Goal: Transaction & Acquisition: Purchase product/service

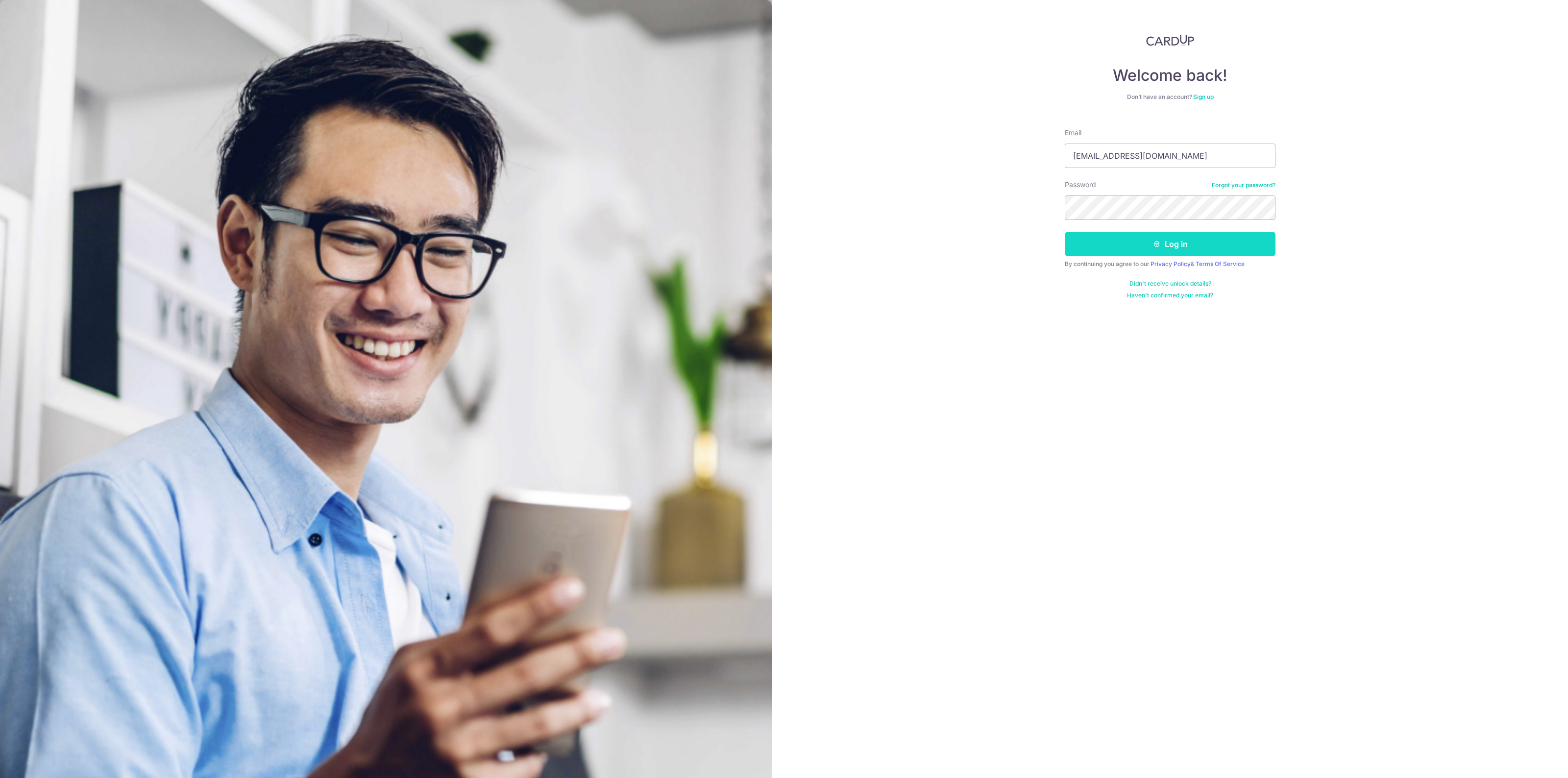
click at [1146, 245] on button "Log in" at bounding box center [1170, 244] width 211 height 24
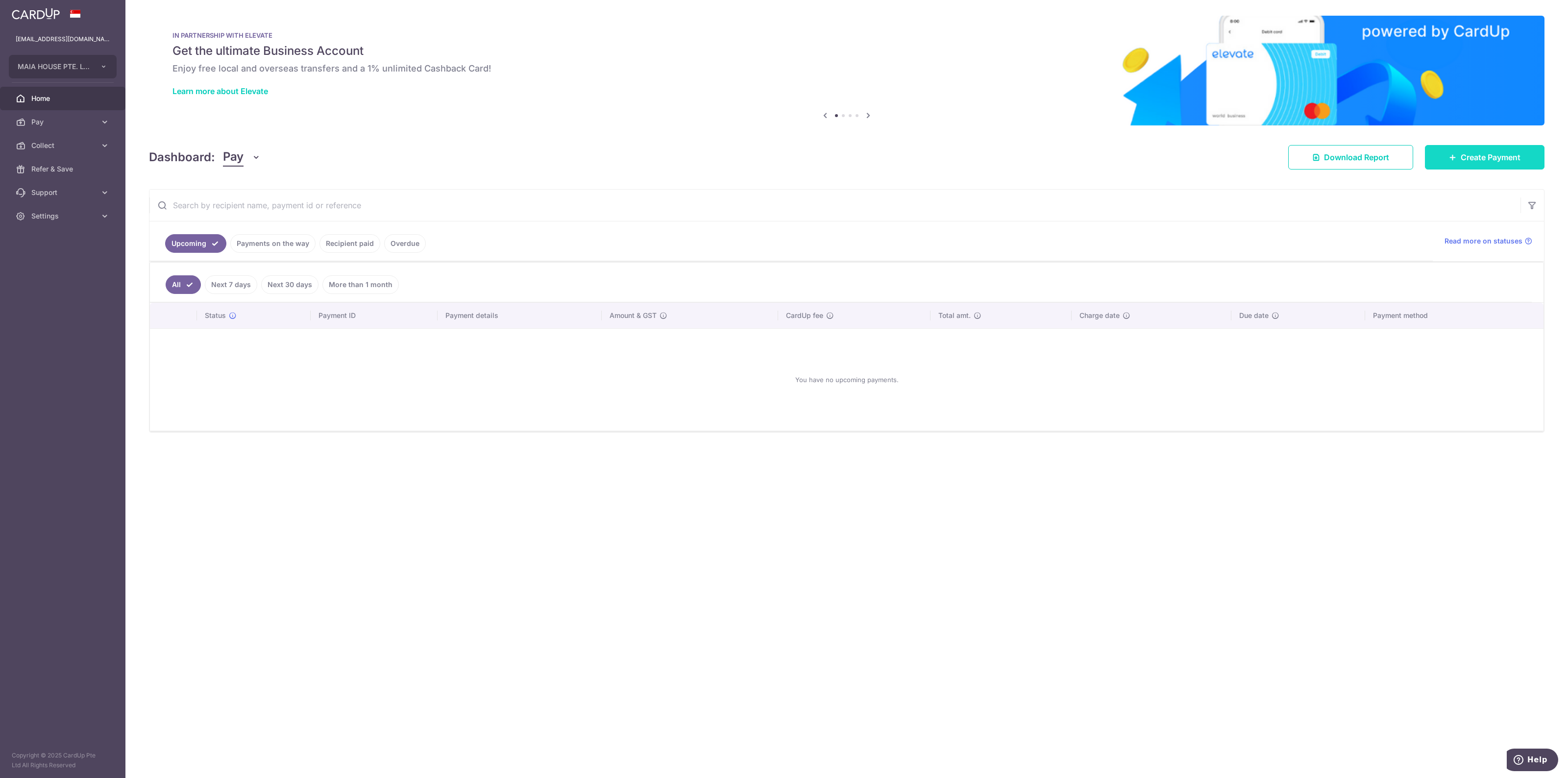
click at [1464, 167] on link "Create Payment" at bounding box center [1484, 157] width 120 height 24
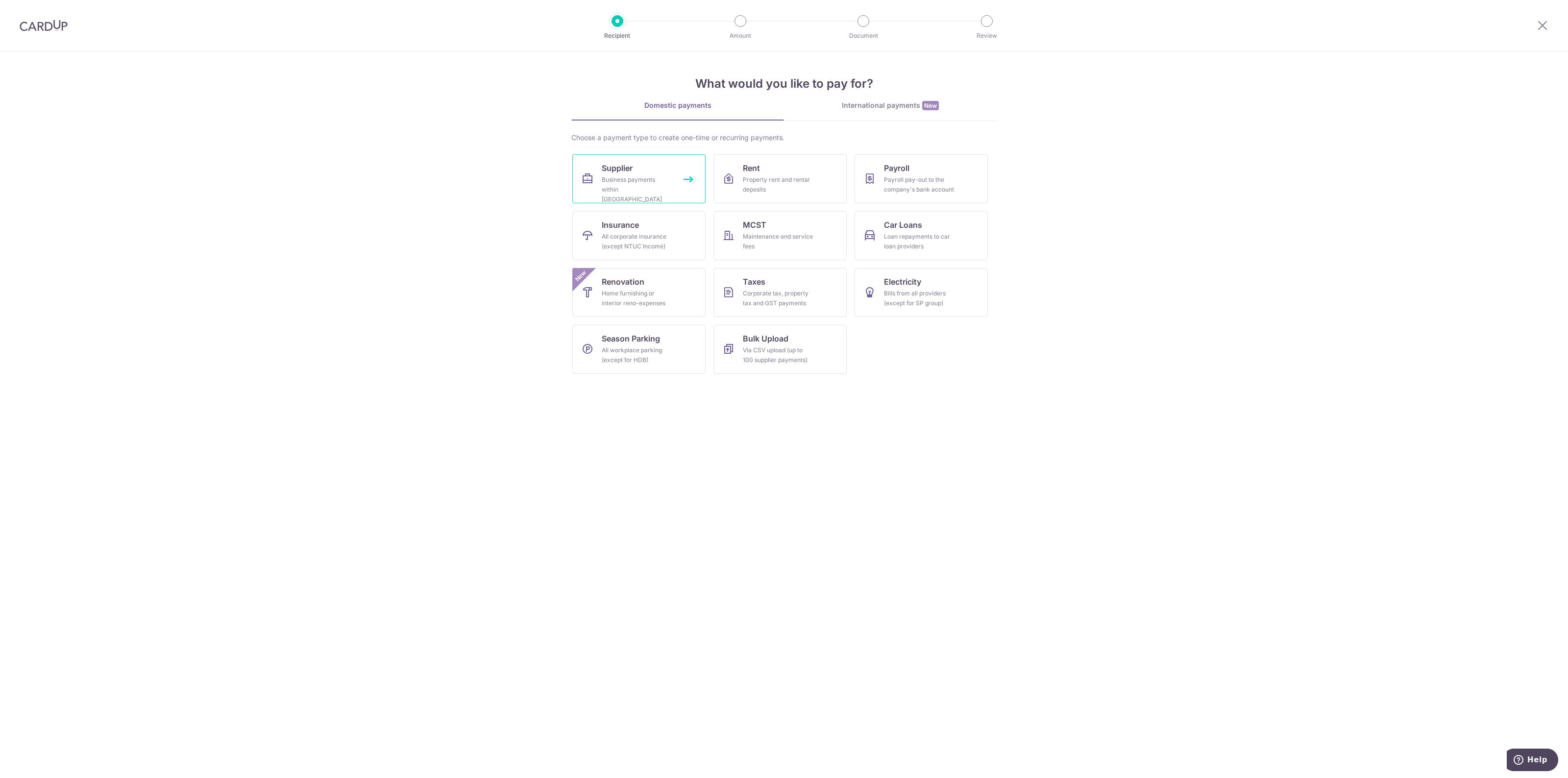
click at [622, 174] on span "Supplier" at bounding box center [617, 167] width 31 height 11
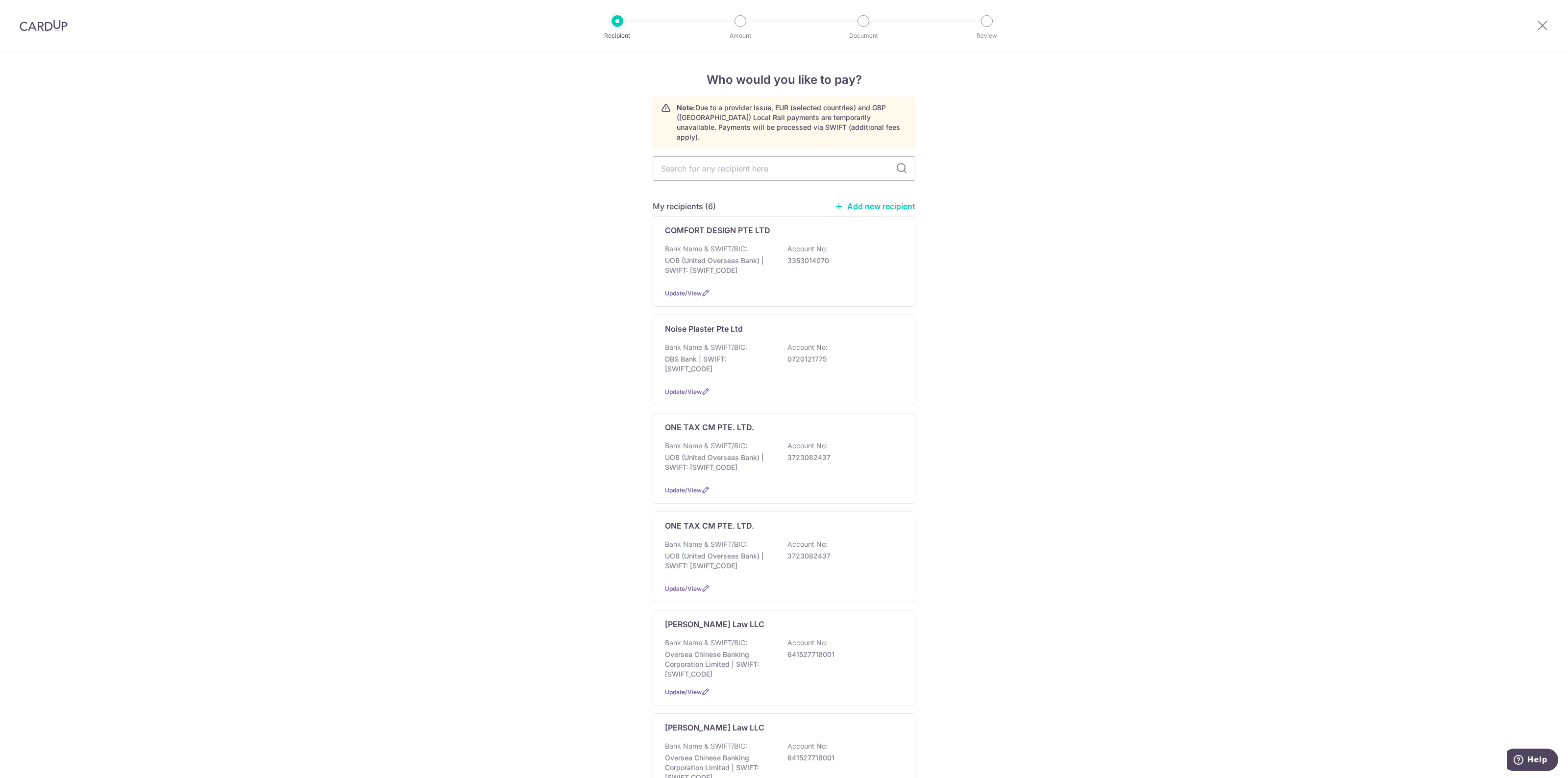
click at [853, 201] on link "Add new recipient" at bounding box center [875, 206] width 81 height 10
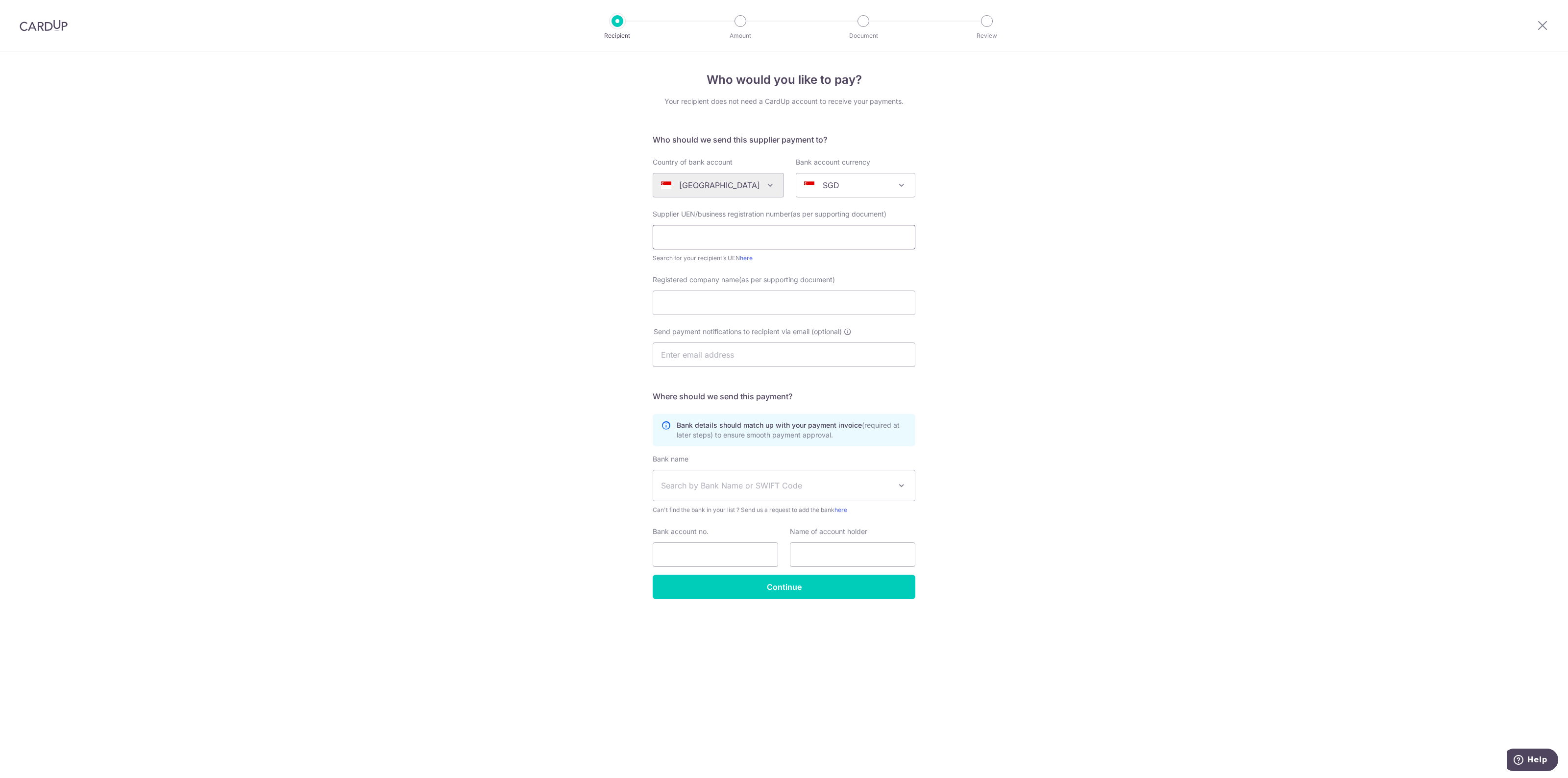
click at [751, 244] on input "text" at bounding box center [784, 237] width 263 height 24
paste input "Checkpoint Theatre Limited"
type input "Checkpoint Theatre Limited"
click at [703, 301] on input "Registered company name(as per supporting document)" at bounding box center [784, 303] width 263 height 24
paste input "Checkpoint Theatre Limited"
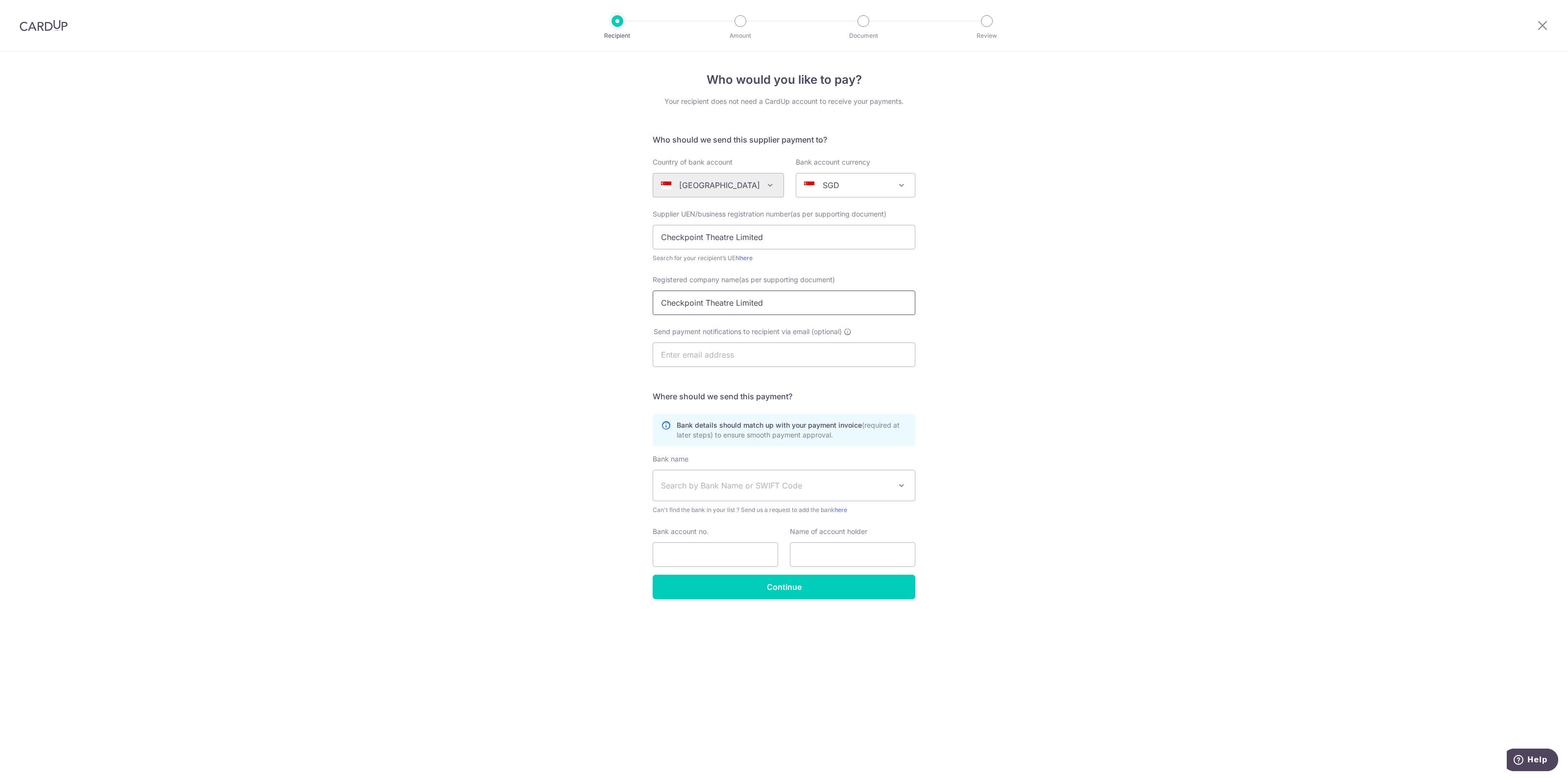
type input "Checkpoint Theatre Limited"
click at [739, 224] on div "Supplier UEN/business registration number(as per supporting document) Checkpoin…" at bounding box center [784, 236] width 263 height 54
click at [739, 233] on input "Checkpoint Theatre Limited" at bounding box center [784, 237] width 263 height 24
paste input "200209251R"
type input "200209251R"
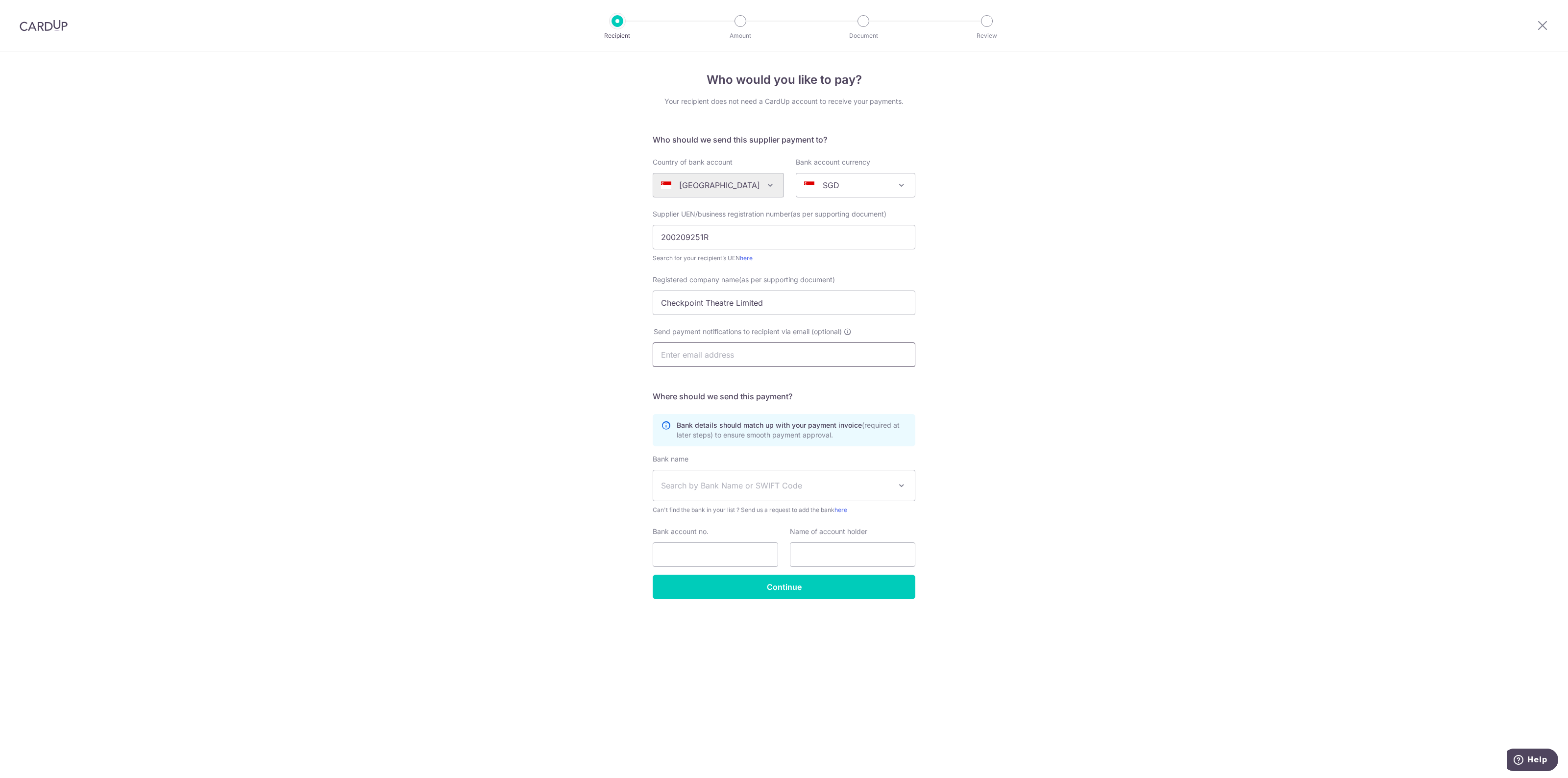
click at [729, 355] on input "text" at bounding box center [784, 355] width 263 height 24
paste input "cherylkim@checkpoint-theatre.org"
type input "cherylkim@checkpoint-theatre.org"
click at [803, 486] on span "Search by Bank Name or SWIFT Code" at bounding box center [776, 485] width 230 height 11
type input "ocbc"
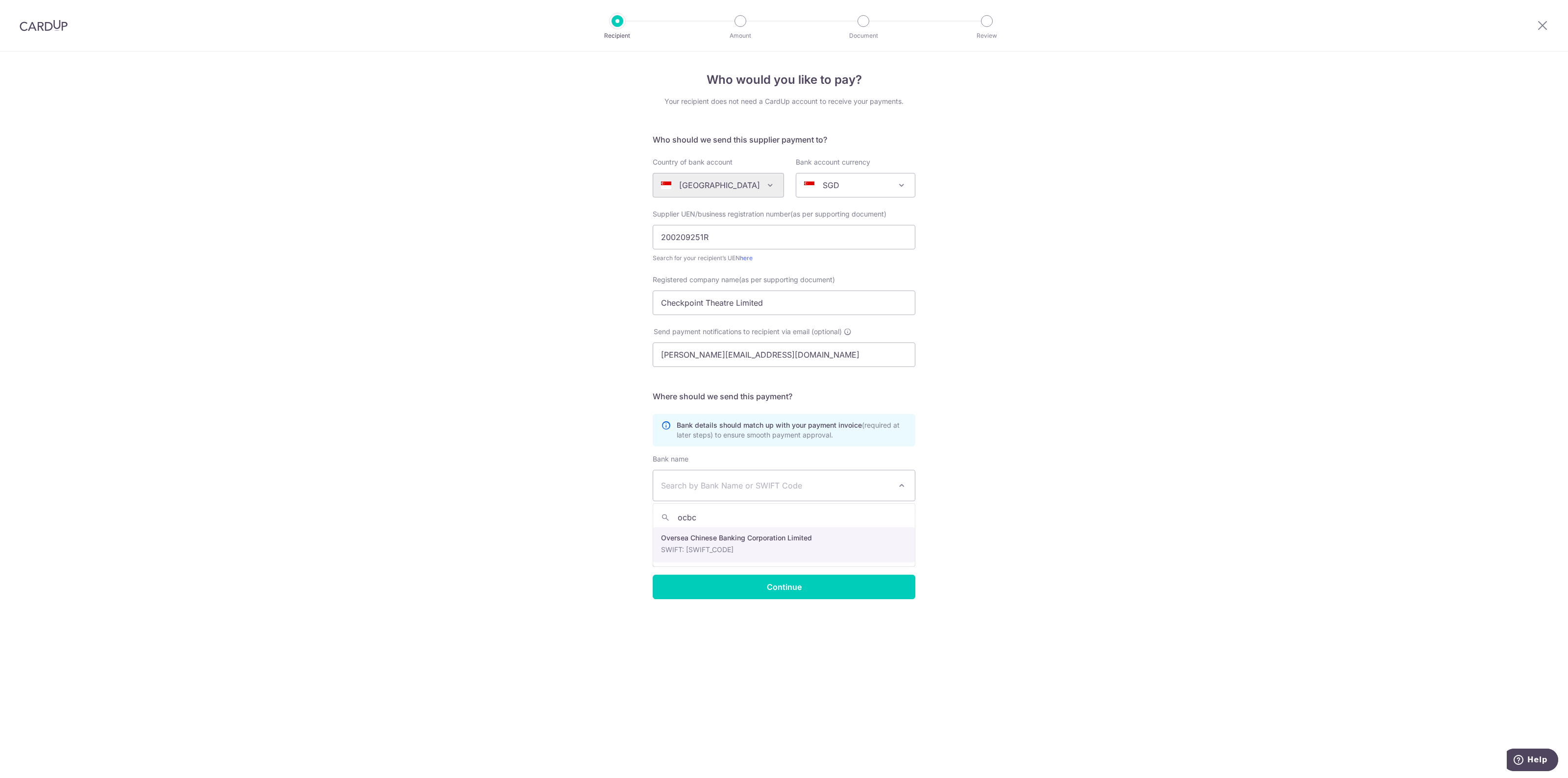
select select "12"
click at [701, 551] on input "Bank account no." at bounding box center [715, 554] width 126 height 24
paste input "551066665001"
type input "551066665001"
click at [881, 553] on input "text" at bounding box center [852, 554] width 126 height 24
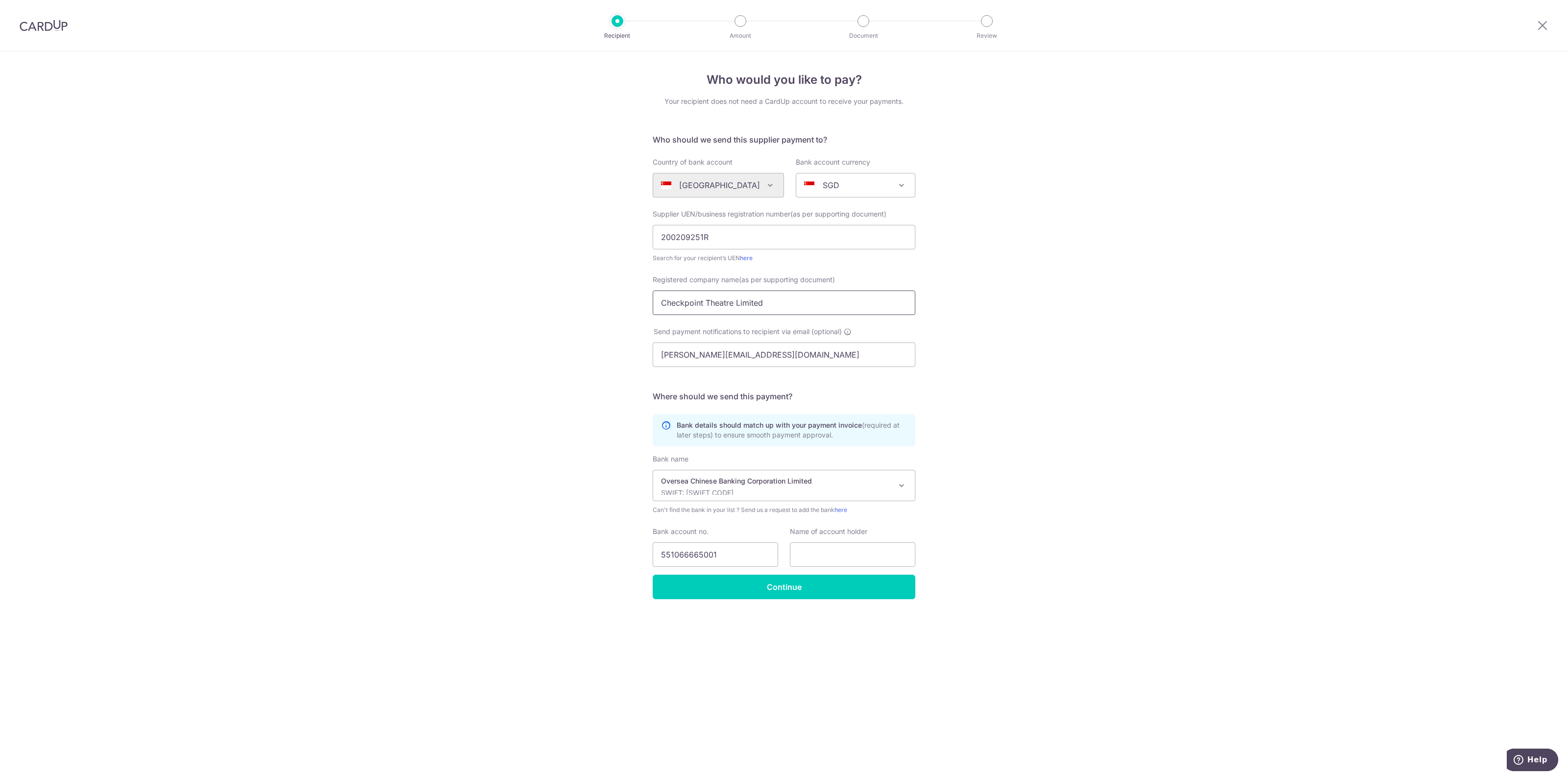
click at [813, 298] on input "Checkpoint Theatre Limited" at bounding box center [784, 303] width 263 height 24
click at [818, 550] on input "text" at bounding box center [852, 554] width 126 height 24
paste input "Checkpoint Theatre Limited"
type input "Checkpoint Theatre Limited"
click at [1056, 590] on div "Who would you like to pay? Your recipient does not need a CardUp account to rec…" at bounding box center [784, 415] width 1568 height 726
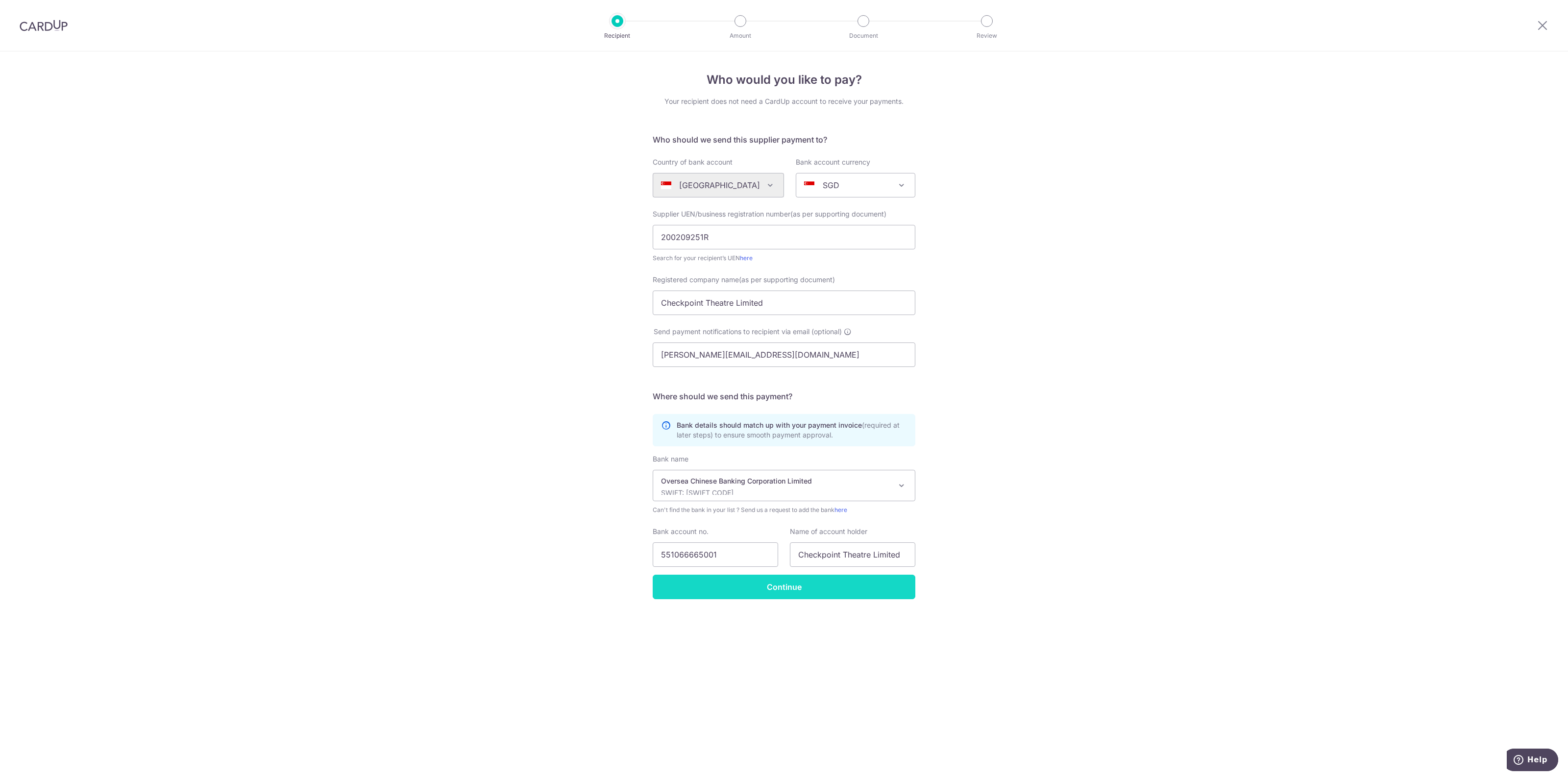
click at [882, 584] on input "Continue" at bounding box center [784, 587] width 263 height 24
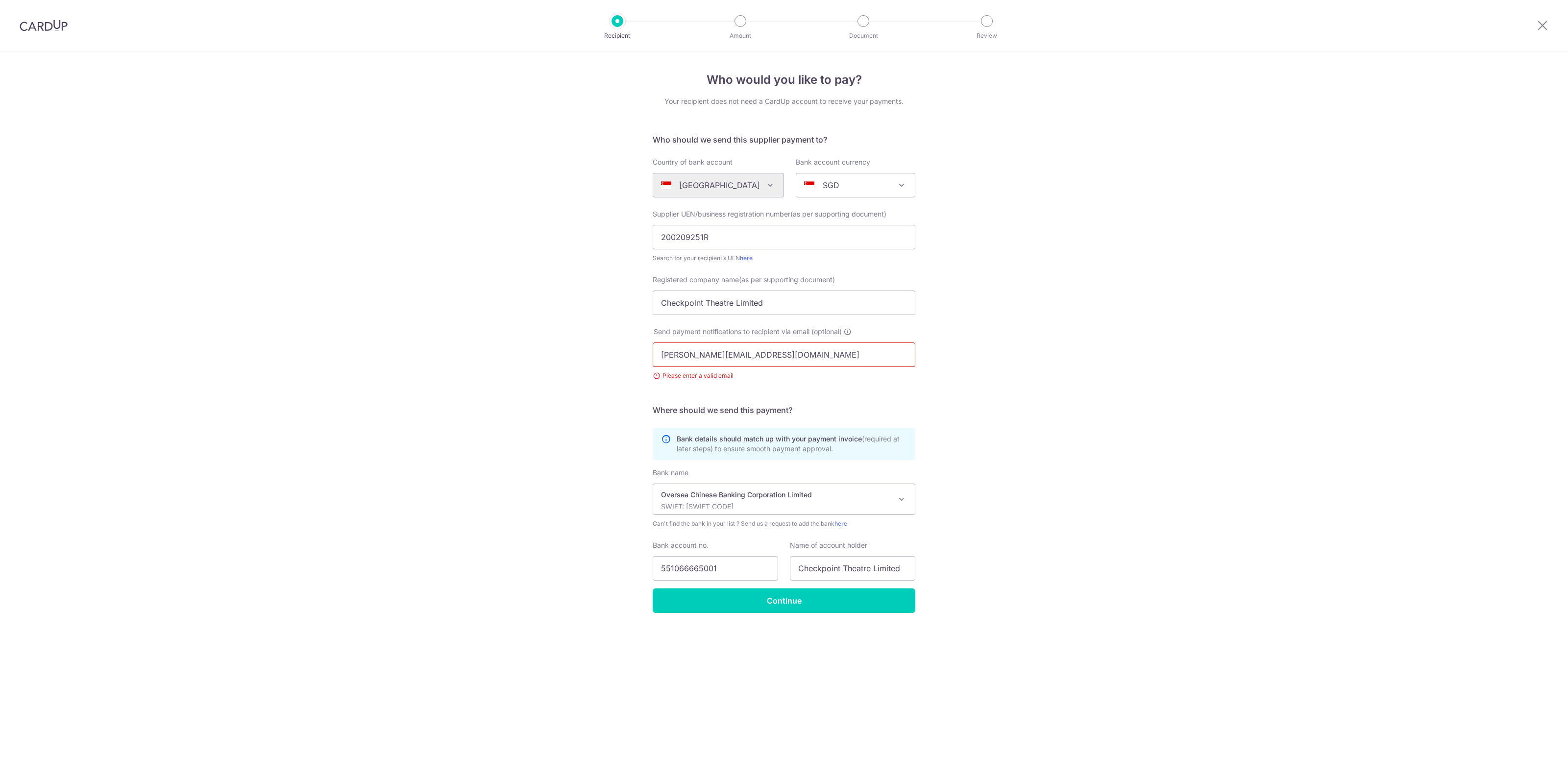
click at [832, 356] on input "cherylkim@checkpoint-theatre.org" at bounding box center [784, 355] width 263 height 24
paste input "finance@checkpoint-theatre.org"
type input "finance@checkpoint-theatre.org"
click at [1011, 399] on div "Who would you like to pay? Your recipient does not need a CardUp account to rec…" at bounding box center [784, 415] width 1568 height 726
click at [832, 356] on input "finance@checkpoint-theatre.org" at bounding box center [784, 355] width 263 height 24
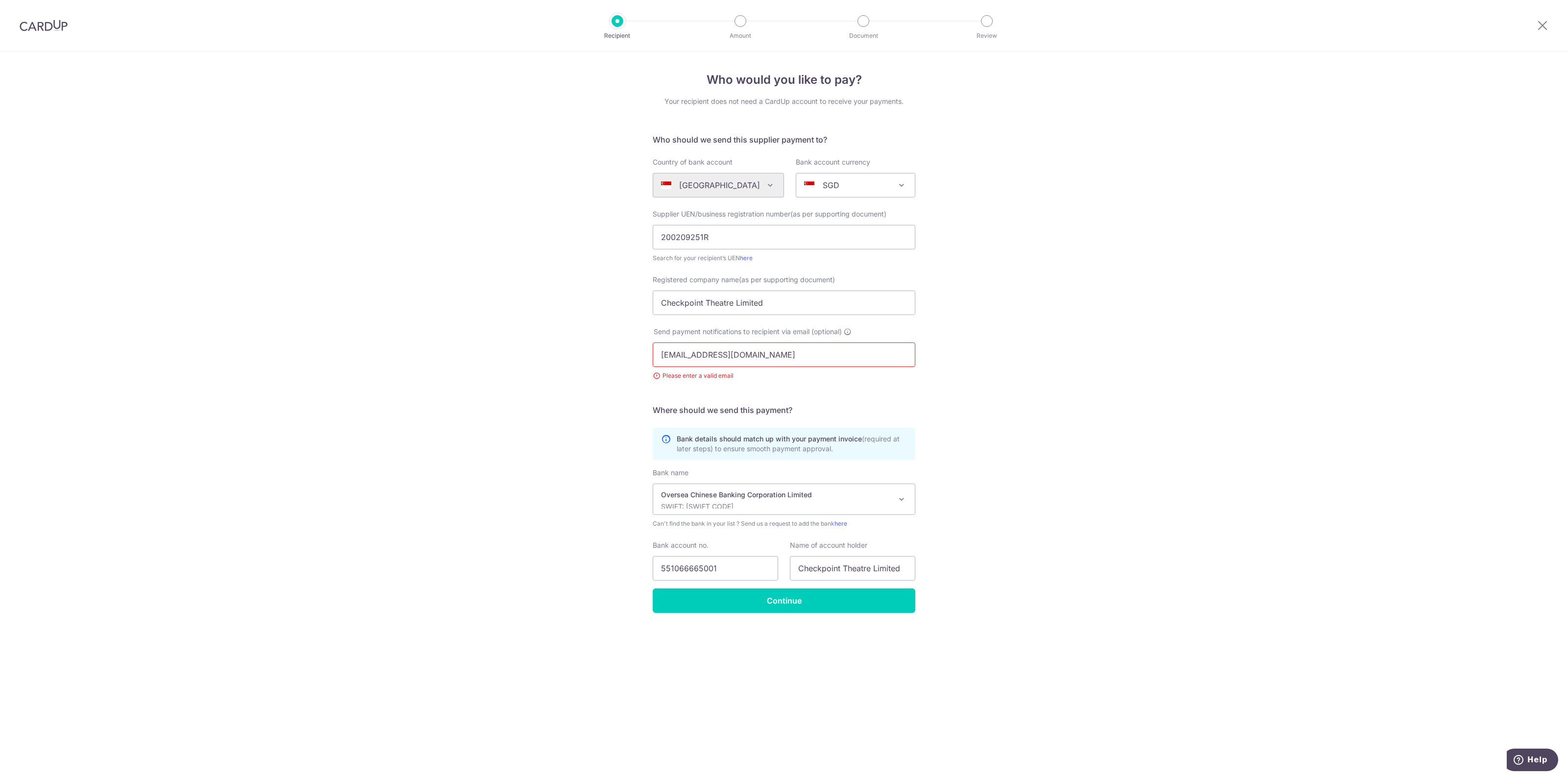
type input "[EMAIL_ADDRESS][DOMAIN_NAME]"
click at [985, 365] on div "Who would you like to pay? Your recipient does not need a CardUp account to rec…" at bounding box center [784, 415] width 1568 height 726
click at [798, 604] on input "Continue" at bounding box center [784, 601] width 263 height 24
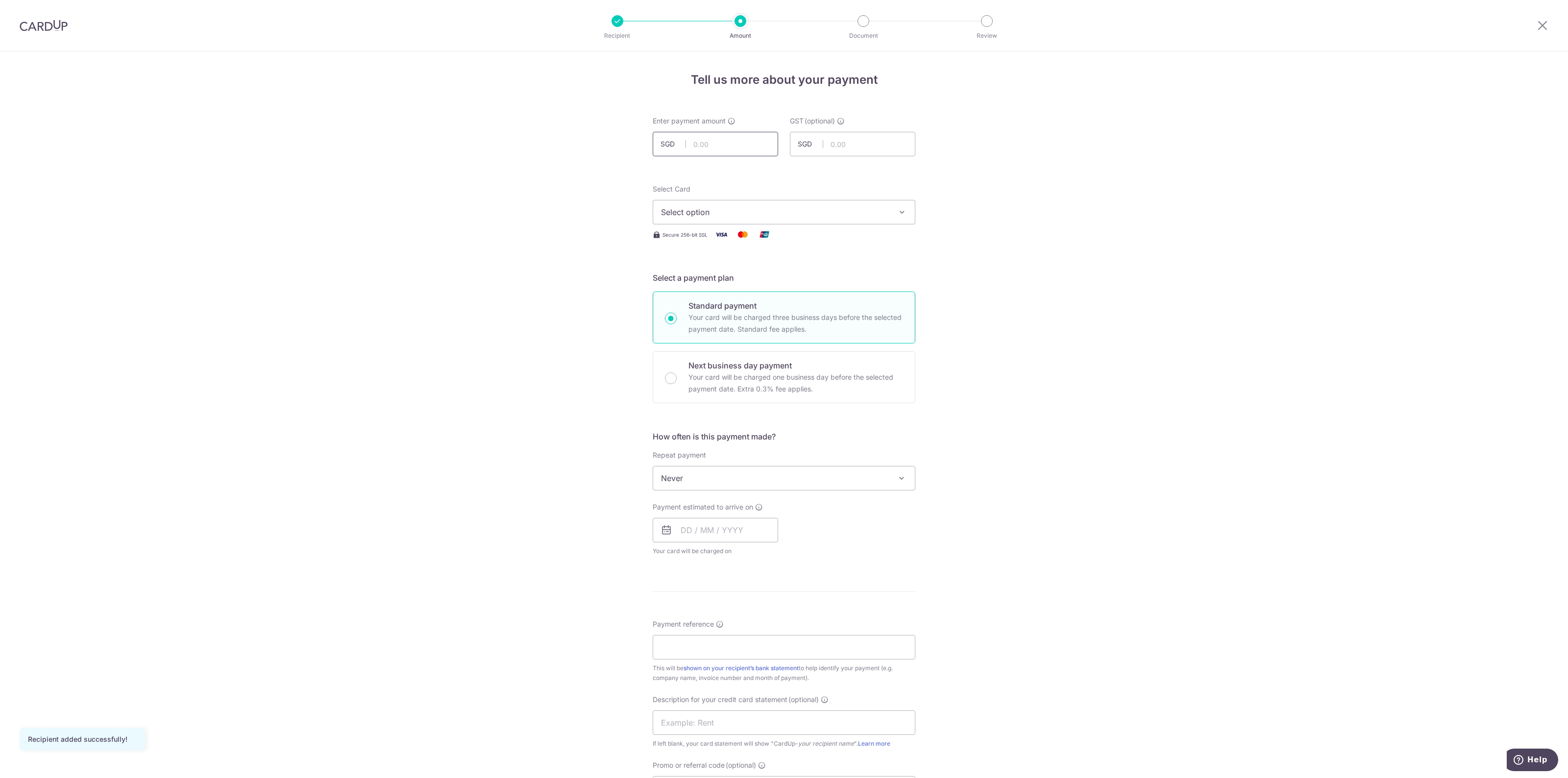
click at [737, 142] on input "text" at bounding box center [715, 144] width 126 height 24
type input "1,500.00"
click at [857, 148] on input "text" at bounding box center [852, 144] width 126 height 24
type input "-"
type input "0.00"
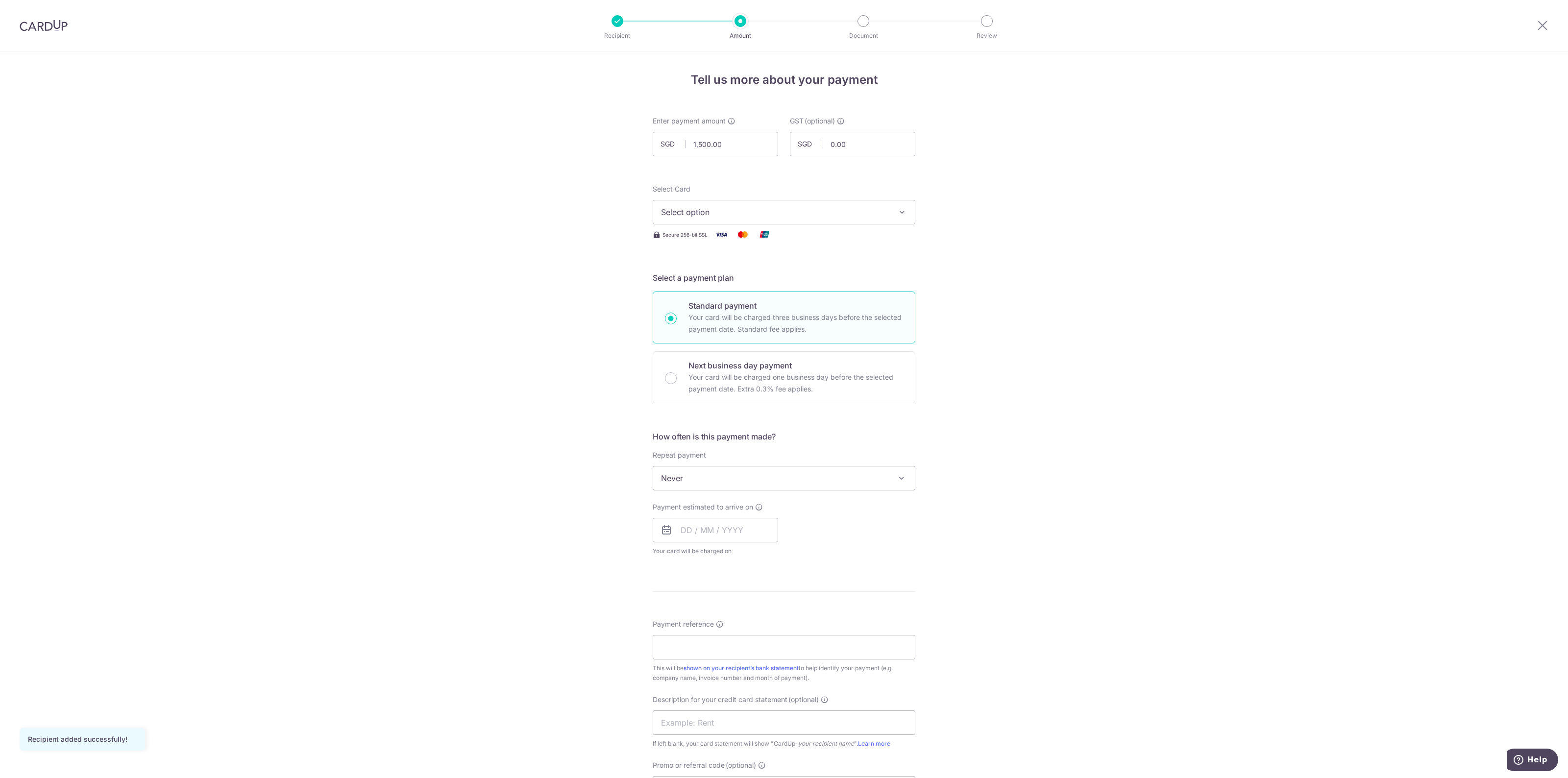
click at [987, 168] on div "Tell us more about your payment Enter payment amount SGD 1,500.00 1500.00 GST (…" at bounding box center [784, 528] width 1568 height 952
click at [854, 218] on button "Select option" at bounding box center [784, 212] width 263 height 24
click at [845, 273] on link "**** 5502" at bounding box center [784, 282] width 262 height 24
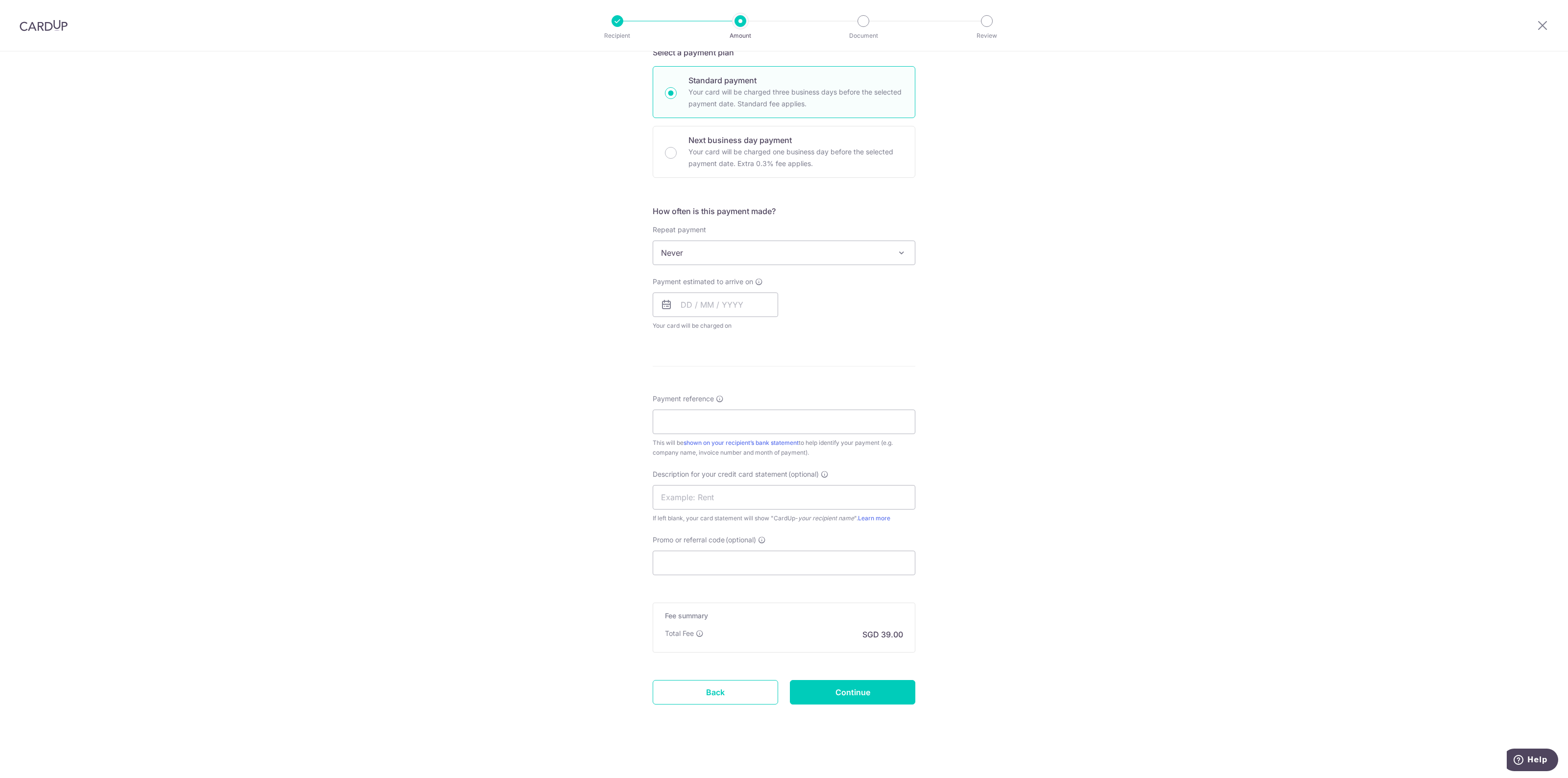
scroll to position [222, 0]
click at [746, 249] on span "Never" at bounding box center [784, 256] width 262 height 24
click at [717, 489] on input "text" at bounding box center [784, 497] width 263 height 24
click at [765, 502] on input "Business Advert" at bounding box center [784, 497] width 263 height 24
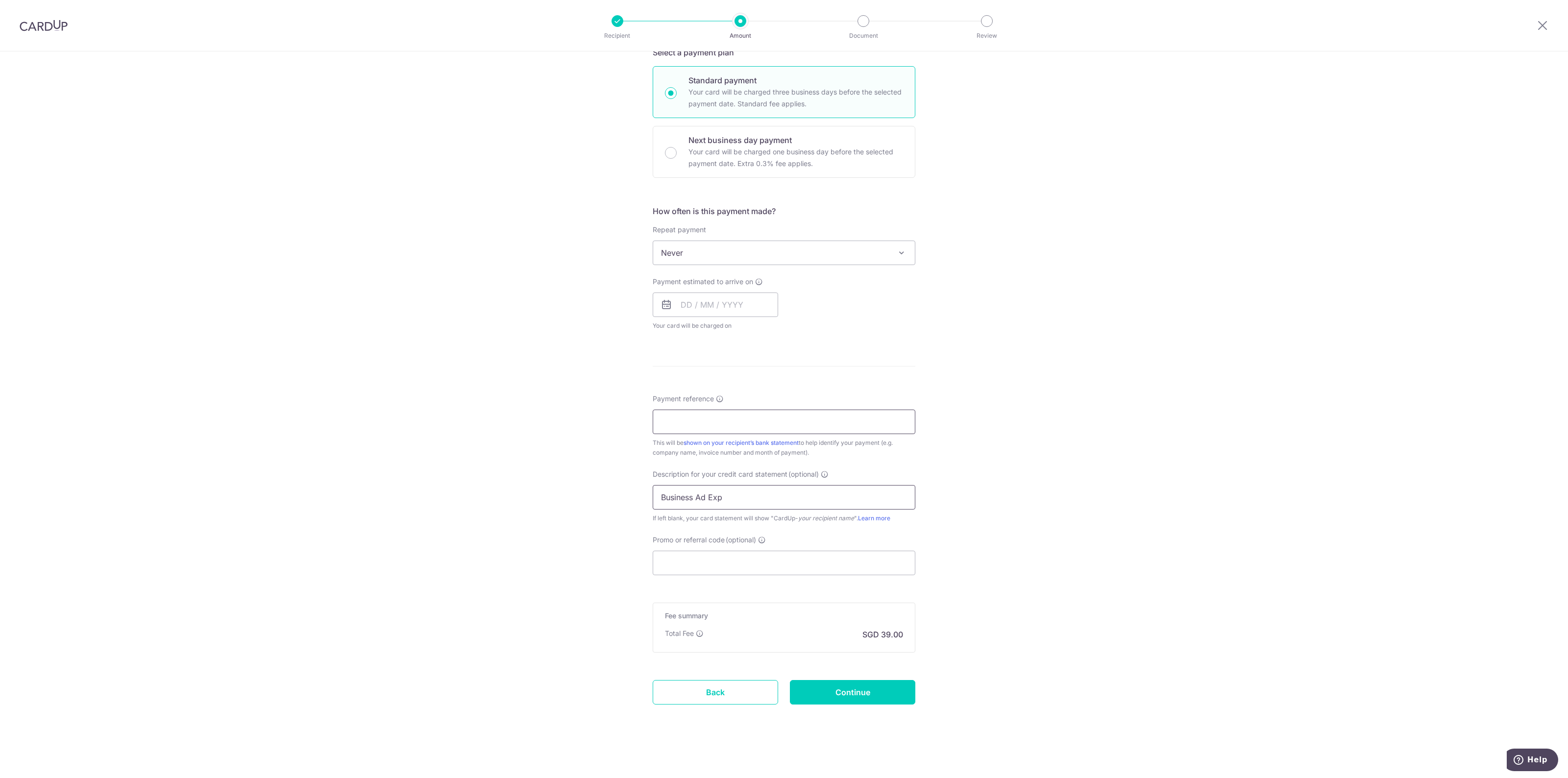
type input "Business Ad Exp"
click at [787, 419] on input "Payment reference" at bounding box center [784, 422] width 263 height 24
type input "MAIA House Ad Space"
click at [715, 565] on input "Promo or referral code (optional)" at bounding box center [784, 563] width 263 height 24
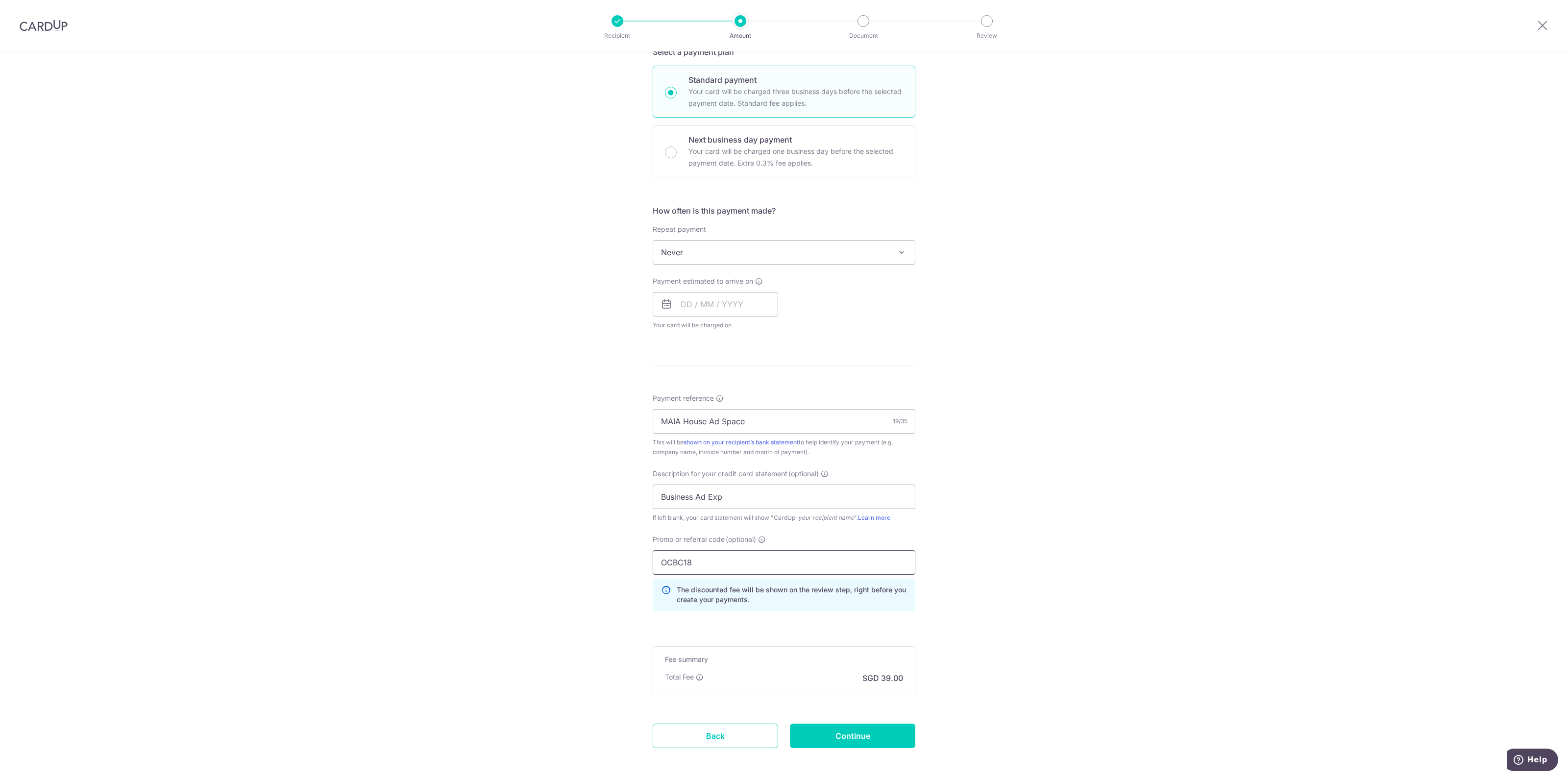
click button "Add Card" at bounding box center [0, 0] width 0 height 0
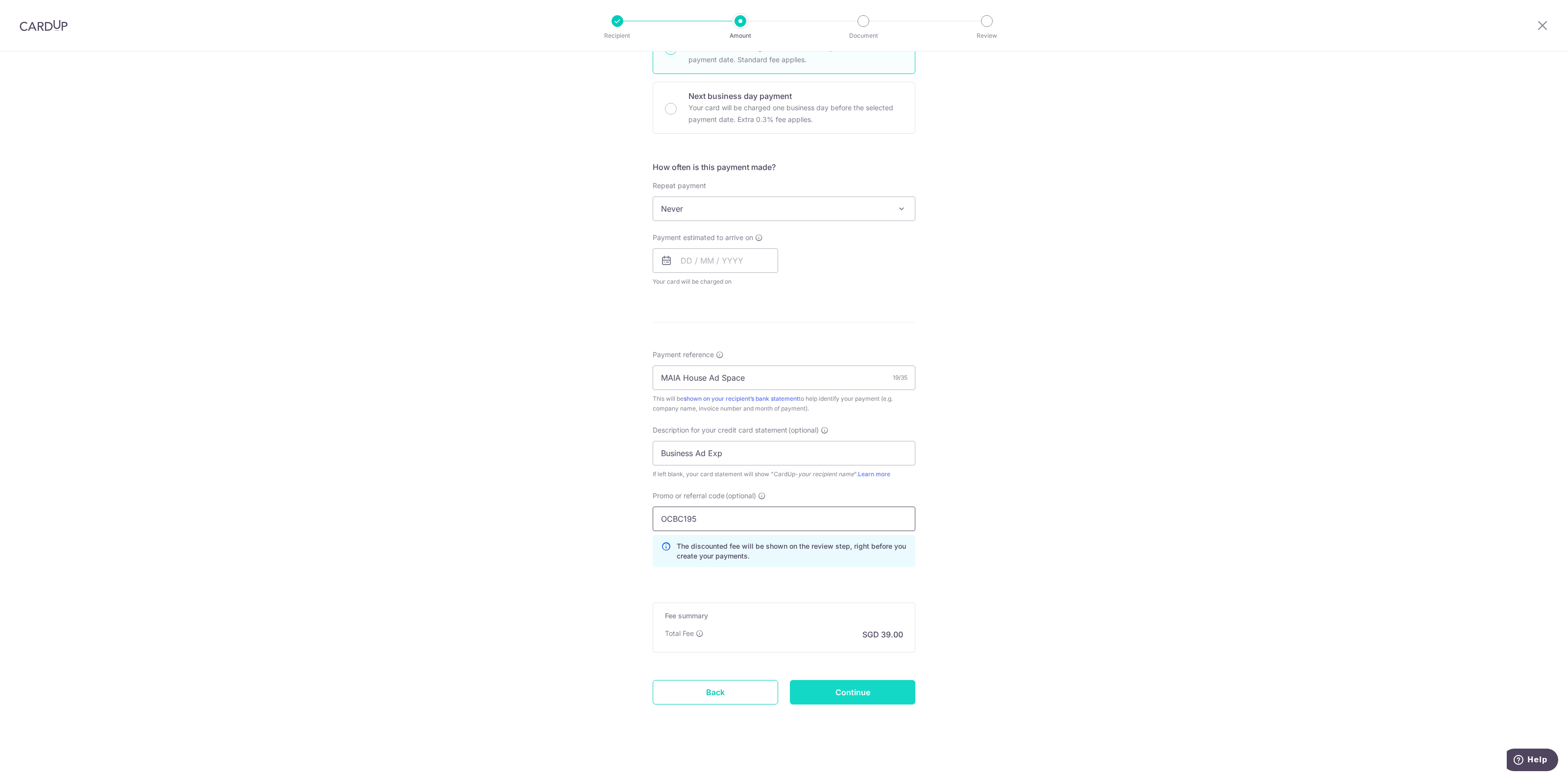
type input "OCBC195"
click at [841, 704] on input "Continue" at bounding box center [852, 692] width 126 height 24
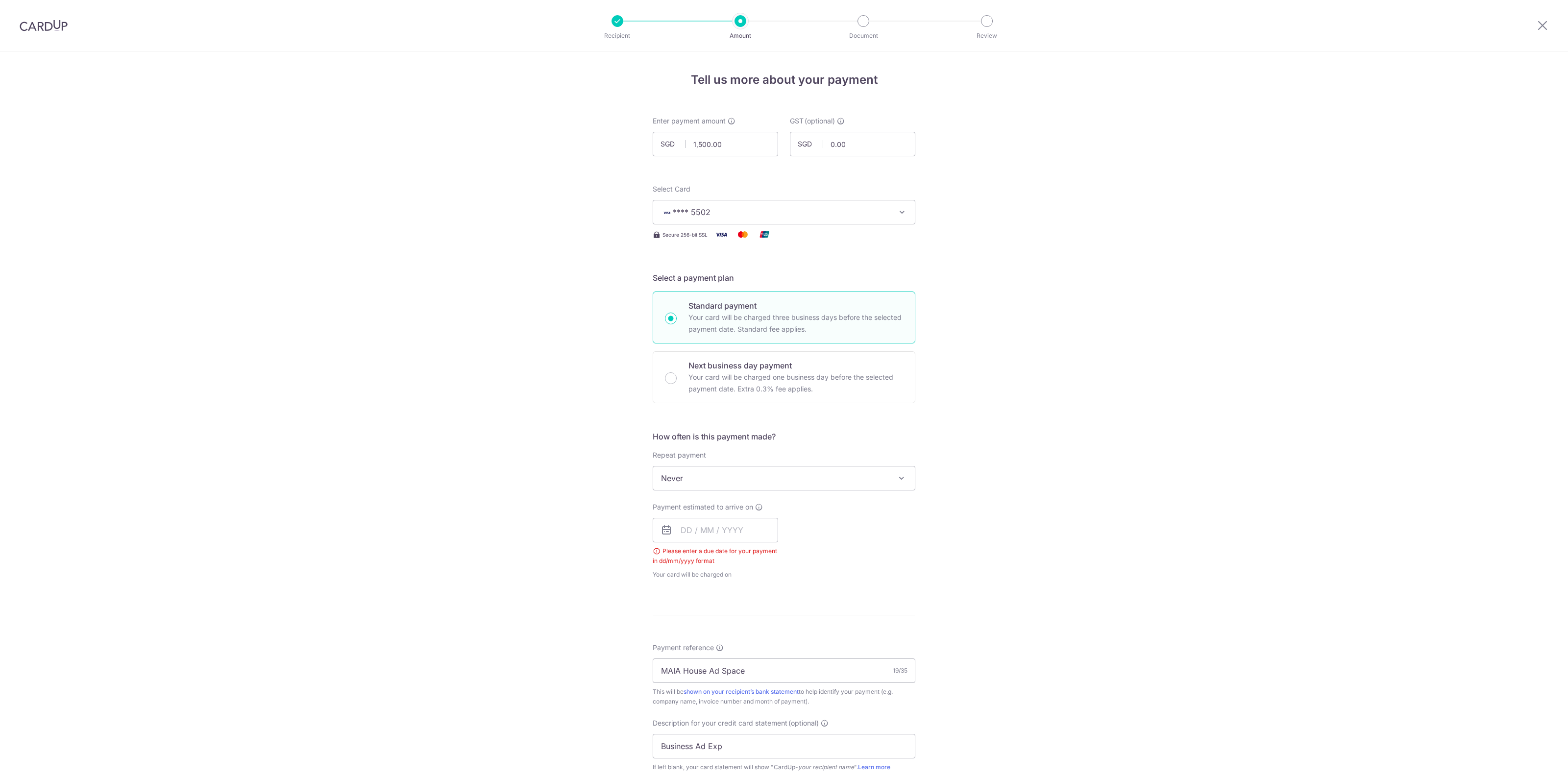
scroll to position [308, 0]
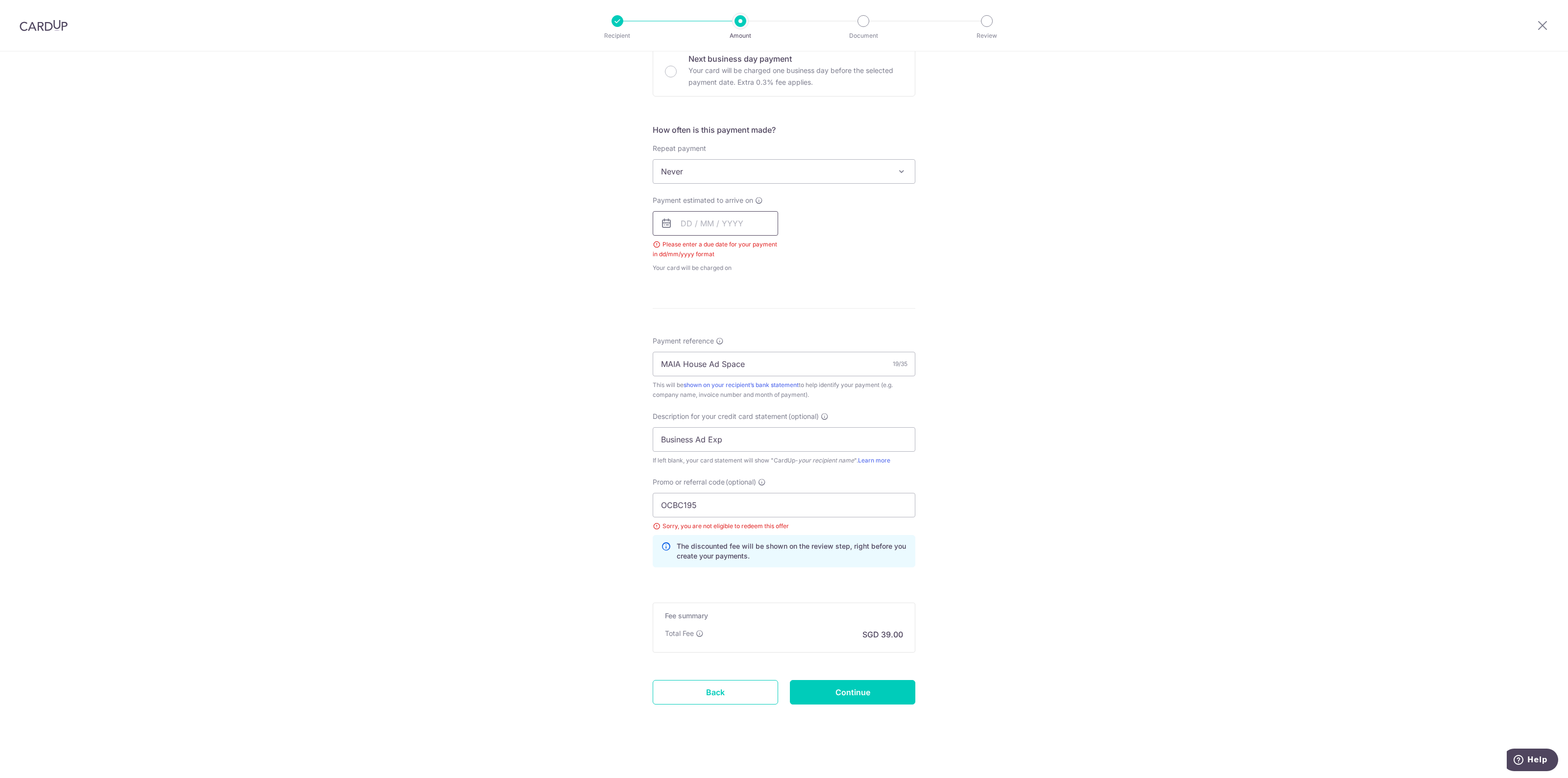
click at [705, 227] on input "text" at bounding box center [715, 223] width 126 height 24
click at [752, 311] on link "9" at bounding box center [751, 312] width 16 height 16
type input "[DATE]"
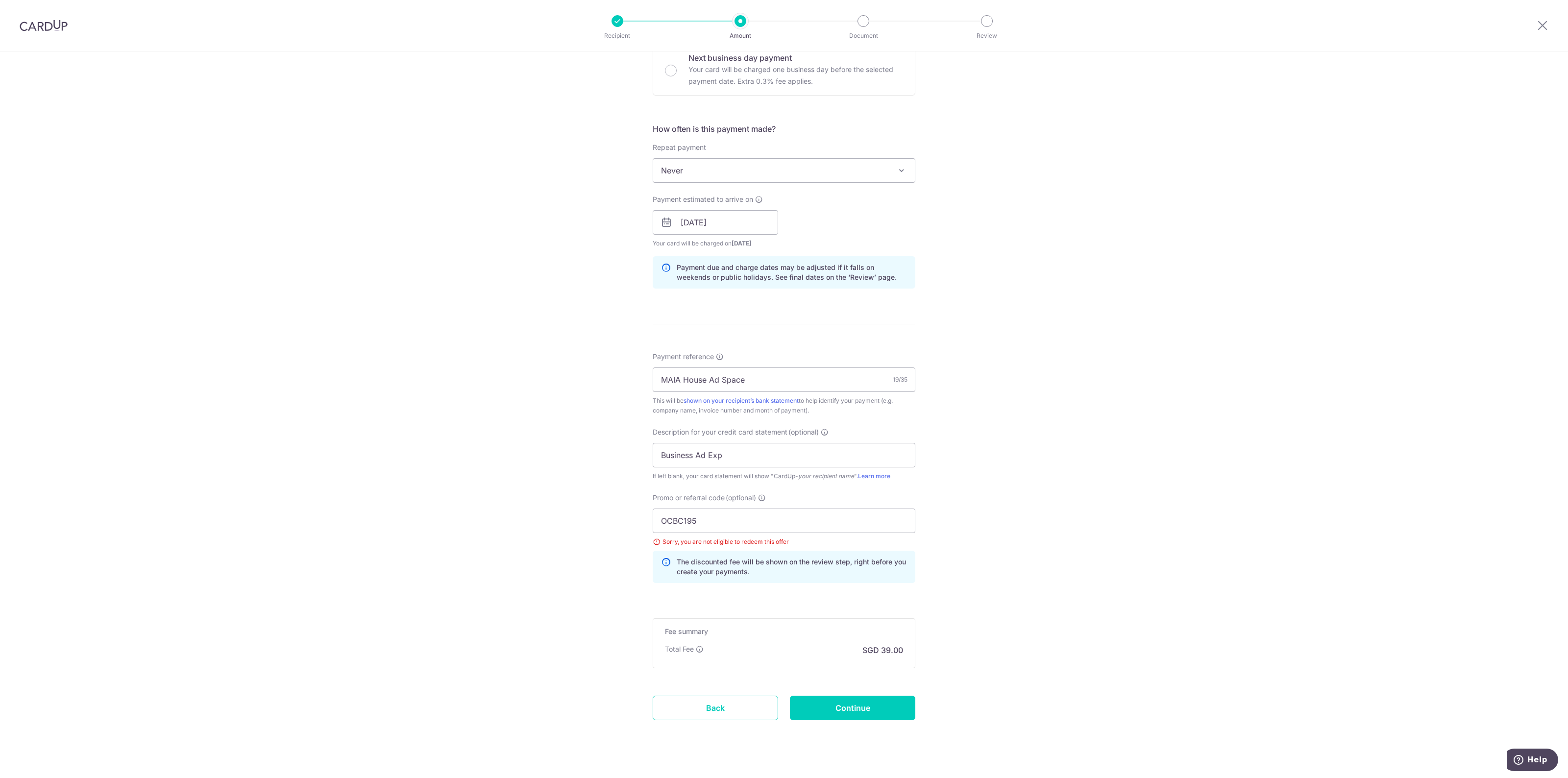
click at [976, 269] on div "Tell us more about your payment Enter payment amount SGD 1,500.00 1500.00 GST (…" at bounding box center [784, 269] width 1568 height 1050
click at [771, 524] on input "OCBC195" at bounding box center [784, 521] width 263 height 24
type input "OCBC15"
click at [840, 705] on input "Continue" at bounding box center [852, 708] width 126 height 24
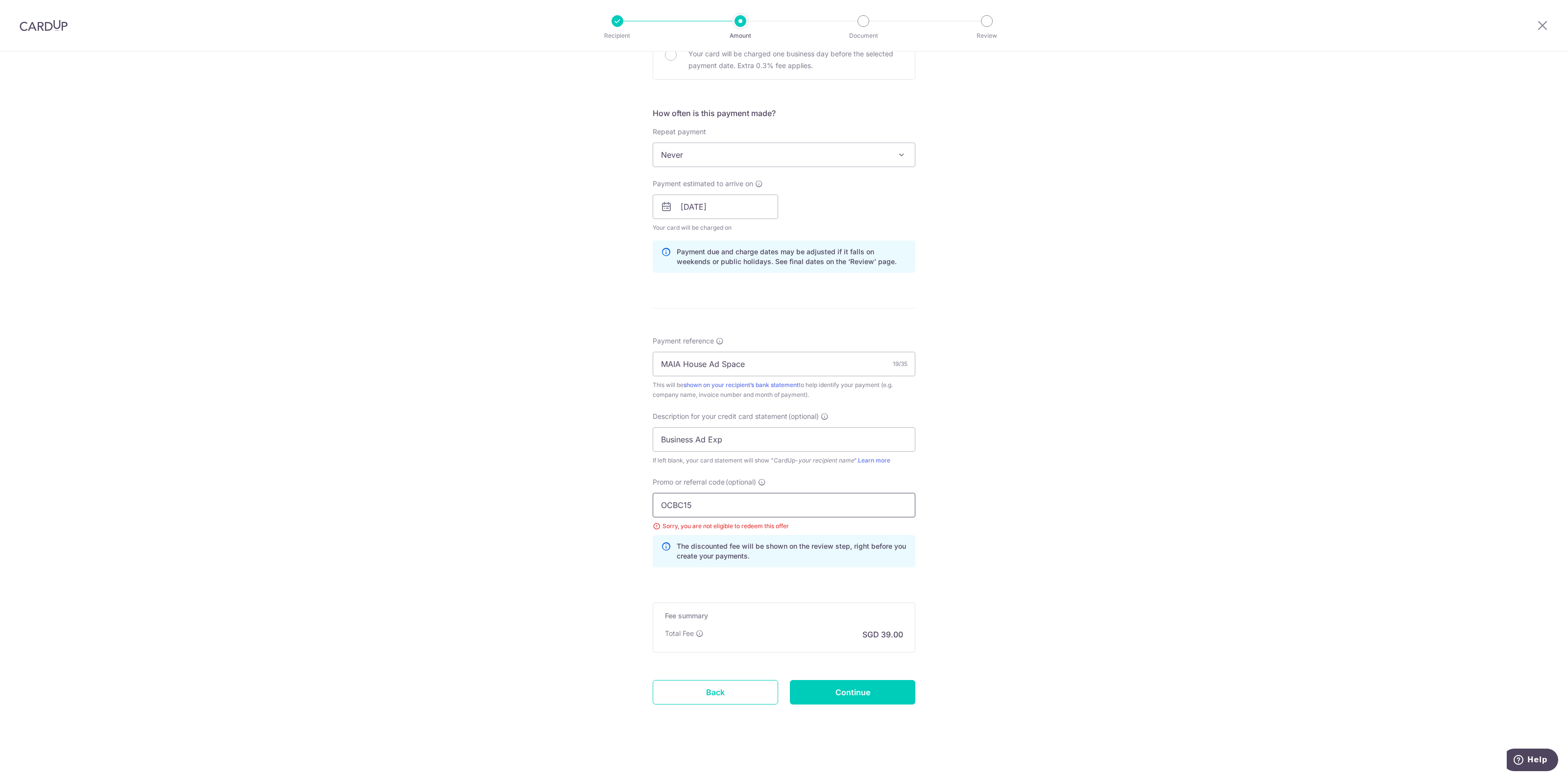
click at [723, 503] on input "OCBC15" at bounding box center [784, 505] width 263 height 24
type input "OCBC18"
click at [819, 690] on input "Continue" at bounding box center [852, 692] width 126 height 24
click at [794, 503] on input "OCBC18" at bounding box center [784, 505] width 263 height 24
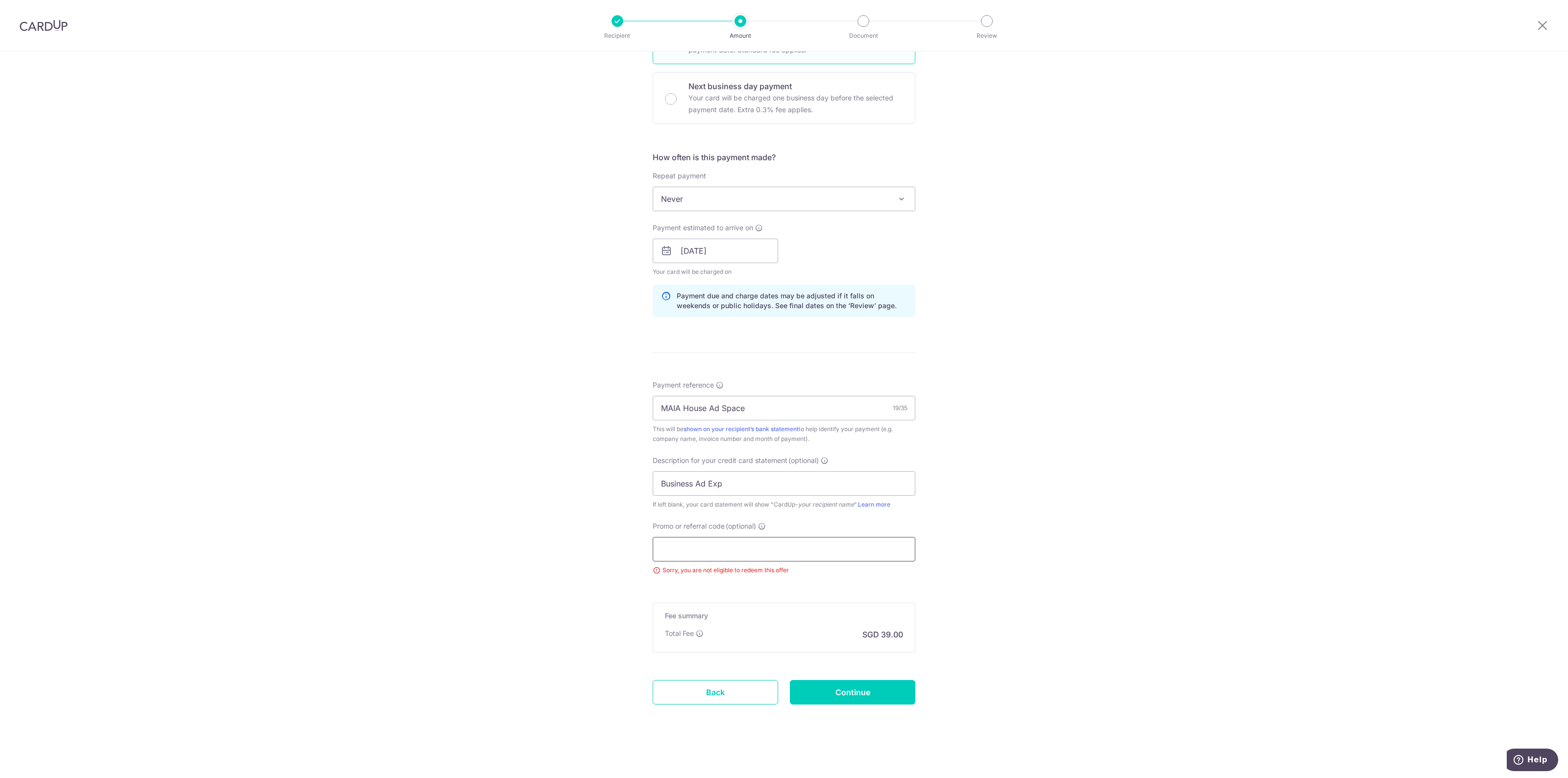
scroll to position [280, 0]
click at [1136, 451] on div "Tell us more about your payment Enter payment amount SGD 1,500.00 1500.00 GST (…" at bounding box center [784, 275] width 1568 height 1006
click at [850, 689] on input "Continue" at bounding box center [852, 692] width 126 height 24
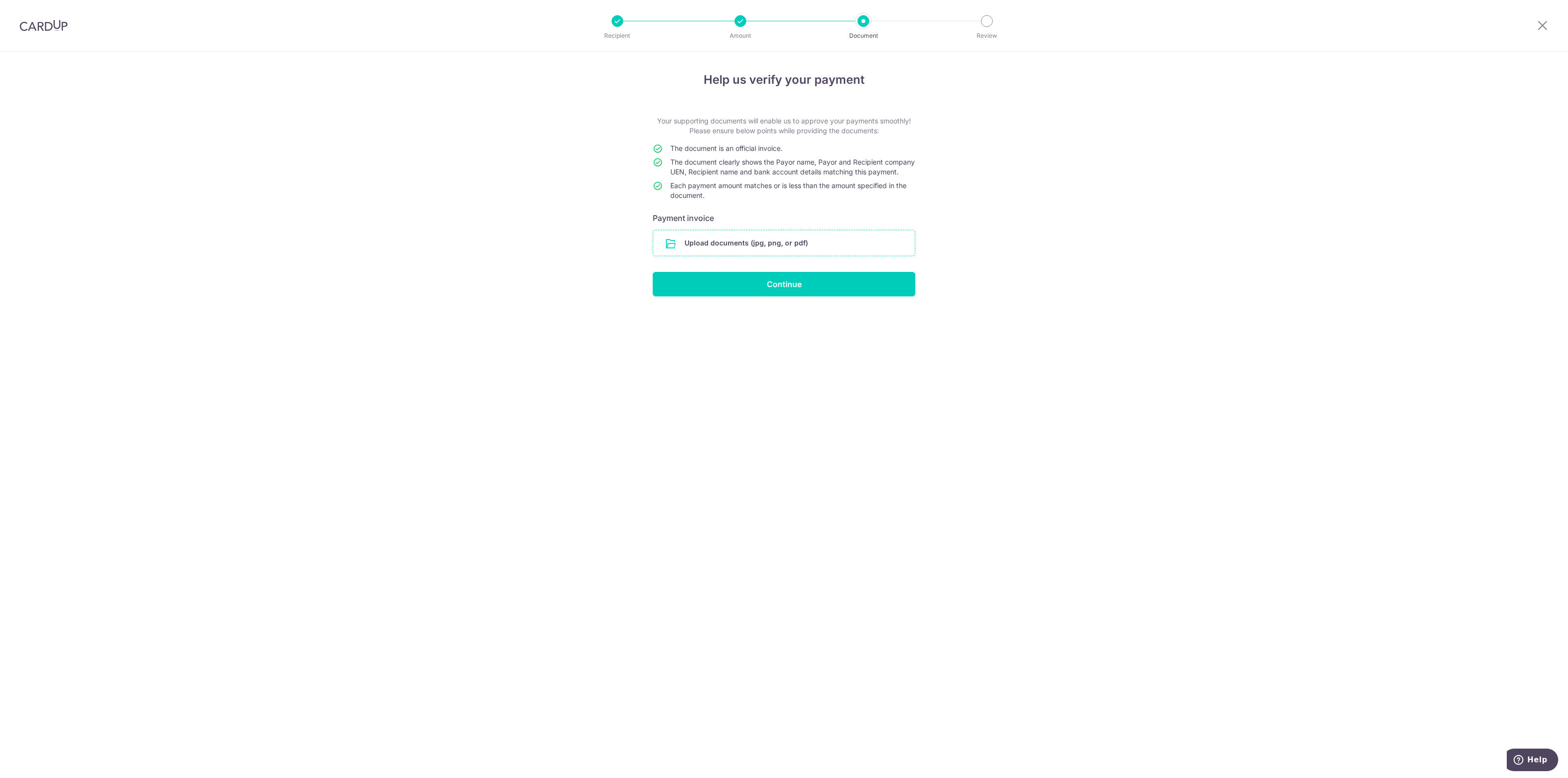
click at [790, 244] on input "file" at bounding box center [784, 242] width 262 height 25
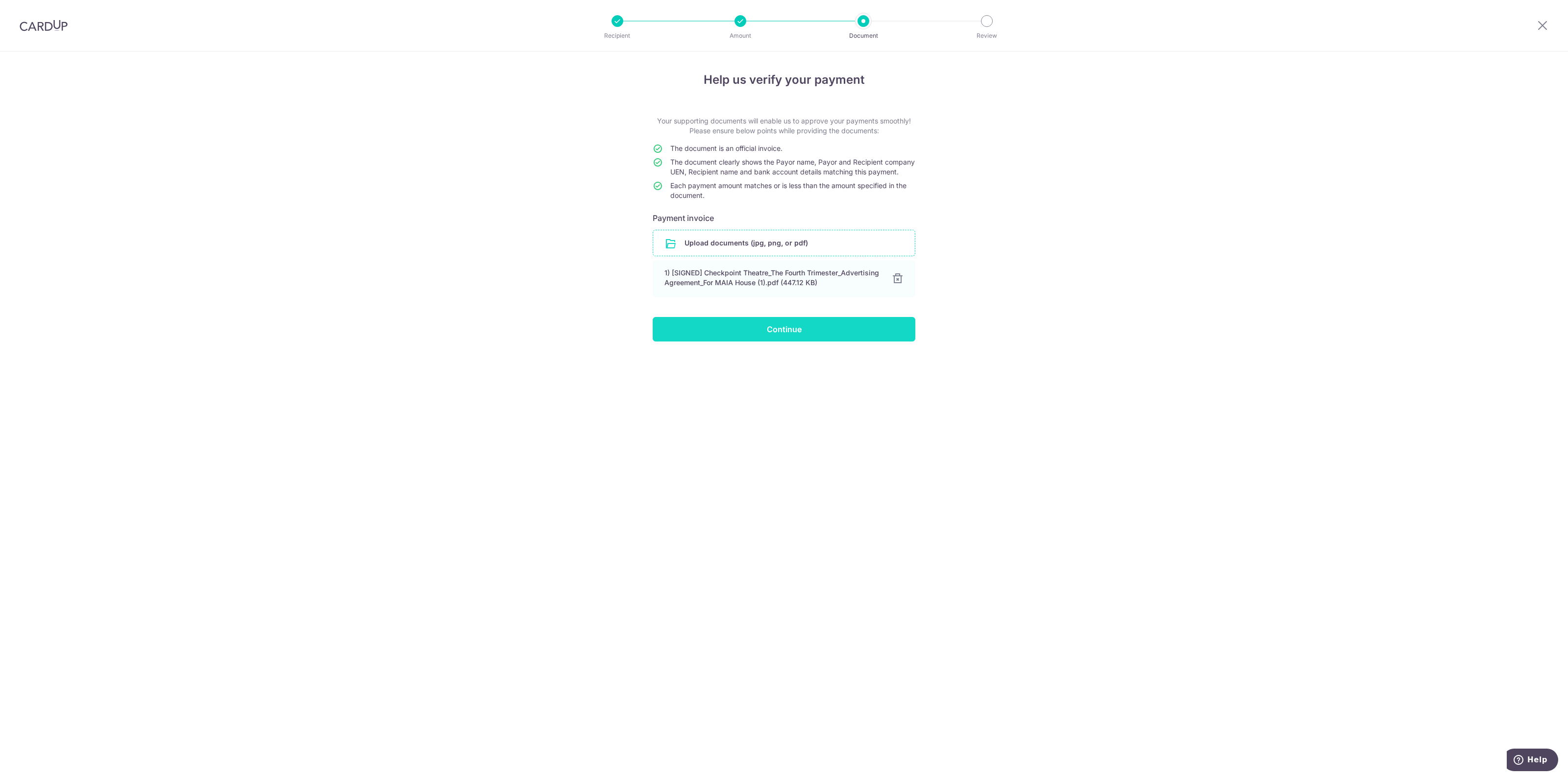
click at [847, 341] on input "Continue" at bounding box center [784, 329] width 263 height 24
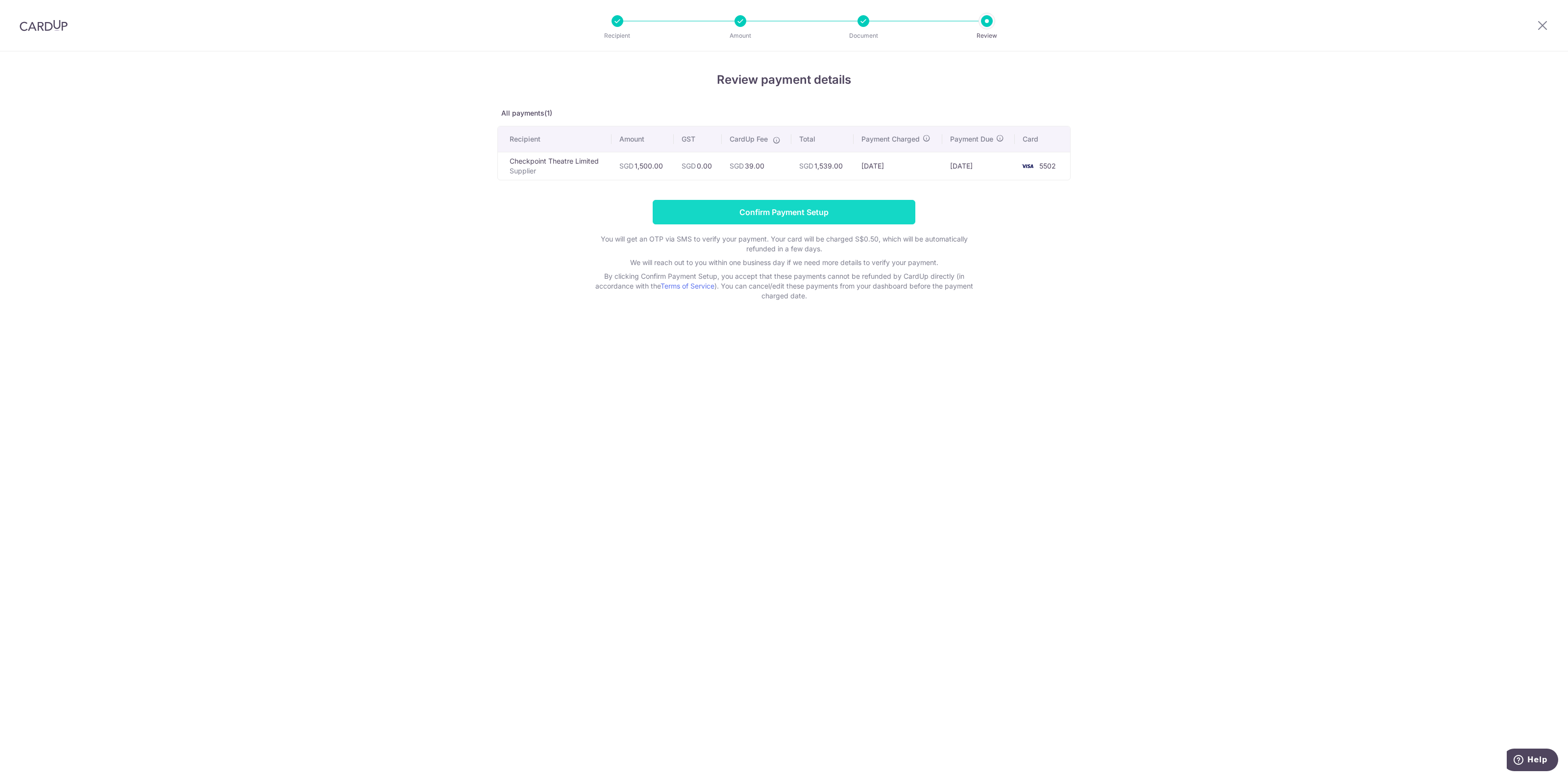
click at [840, 208] on input "Confirm Payment Setup" at bounding box center [784, 212] width 263 height 24
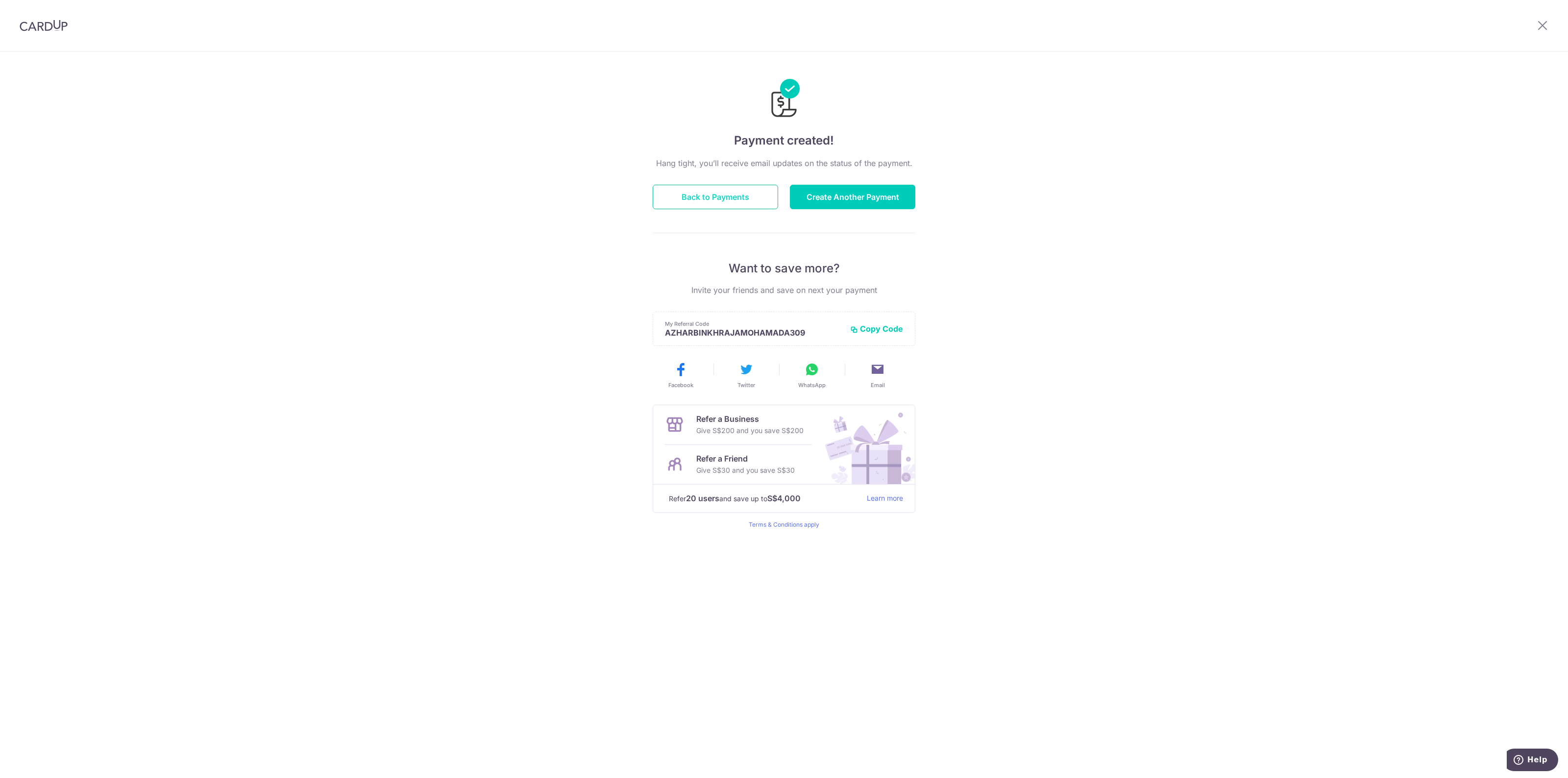
click at [713, 202] on button "Back to Payments" at bounding box center [715, 197] width 126 height 24
